Goal: Transaction & Acquisition: Book appointment/travel/reservation

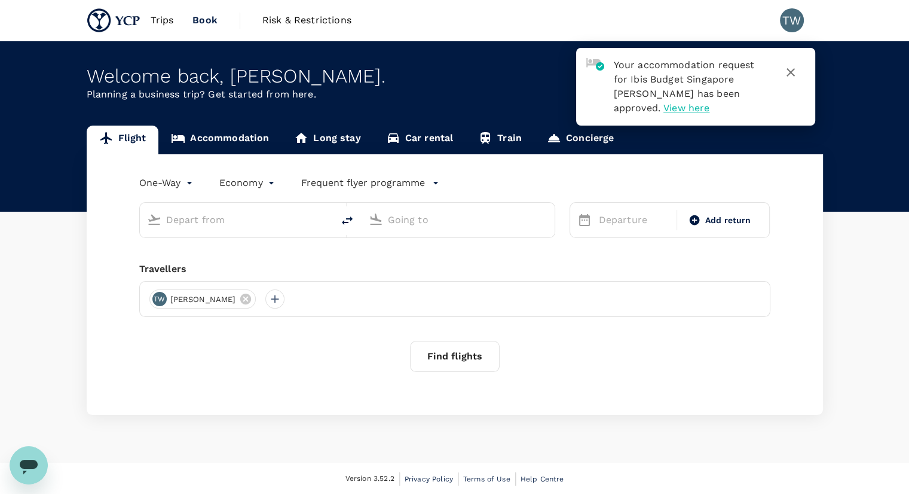
type input "roundtrip"
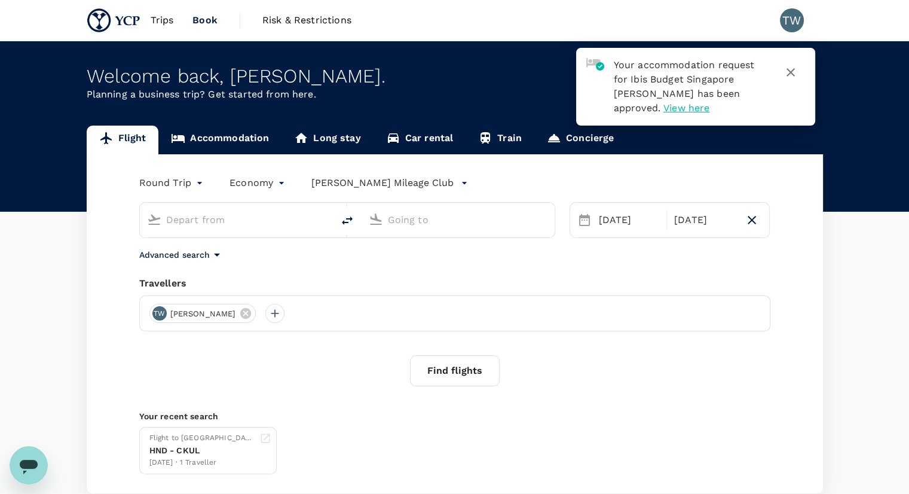
type input "Kuala Lumpur, Malaysia (any)"
type input "Singapore Changi (SIN)"
click at [169, 23] on span "Trips" at bounding box center [162, 20] width 23 height 14
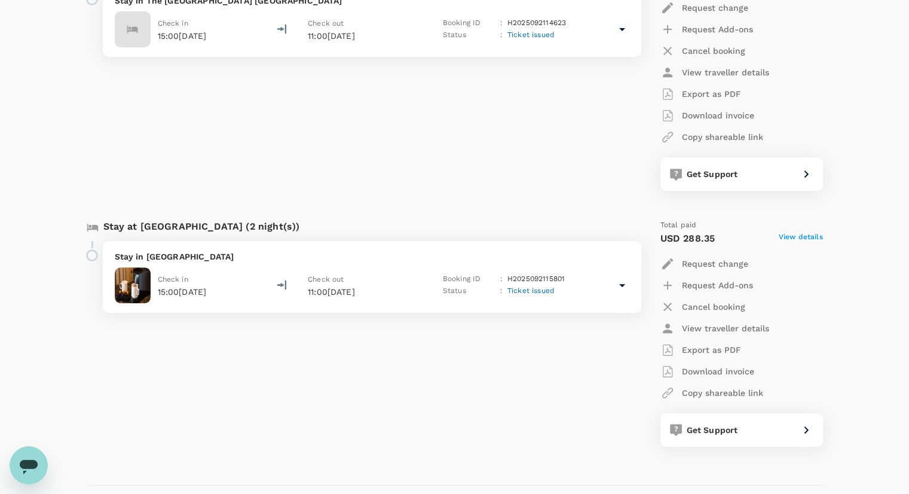
scroll to position [526, 0]
click at [440, 264] on div "Stay in Metropolitan Edmont Check in 15:00, 25 Sep 2025 Check out 11:00, 27 Sep…" at bounding box center [372, 276] width 539 height 72
